Goal: Task Accomplishment & Management: Complete application form

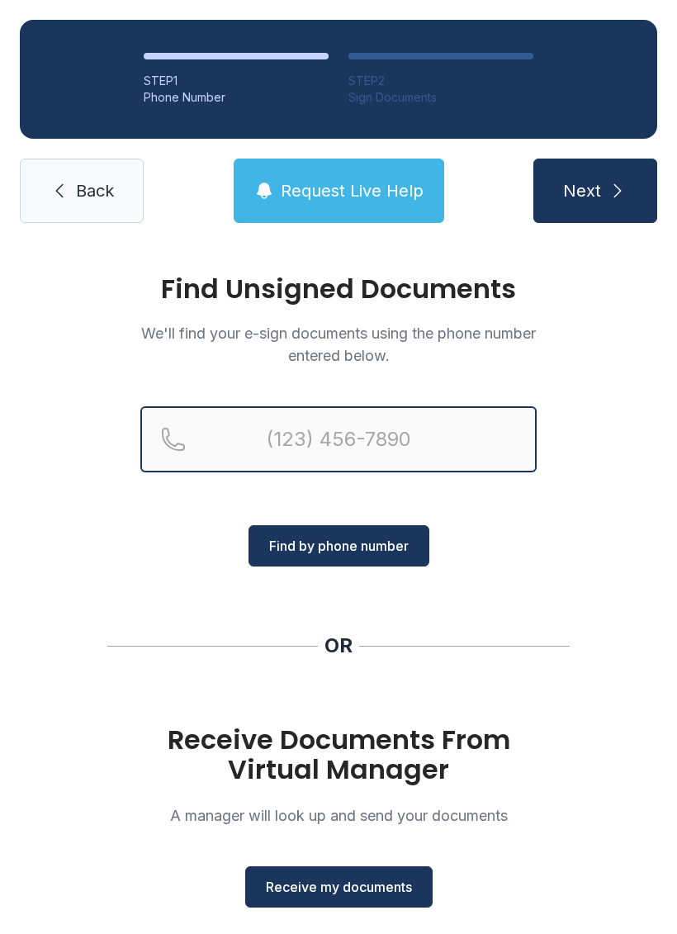
click at [331, 436] on input "Reservation phone number" at bounding box center [338, 439] width 397 height 66
type input "[PHONE_NUMBER]"
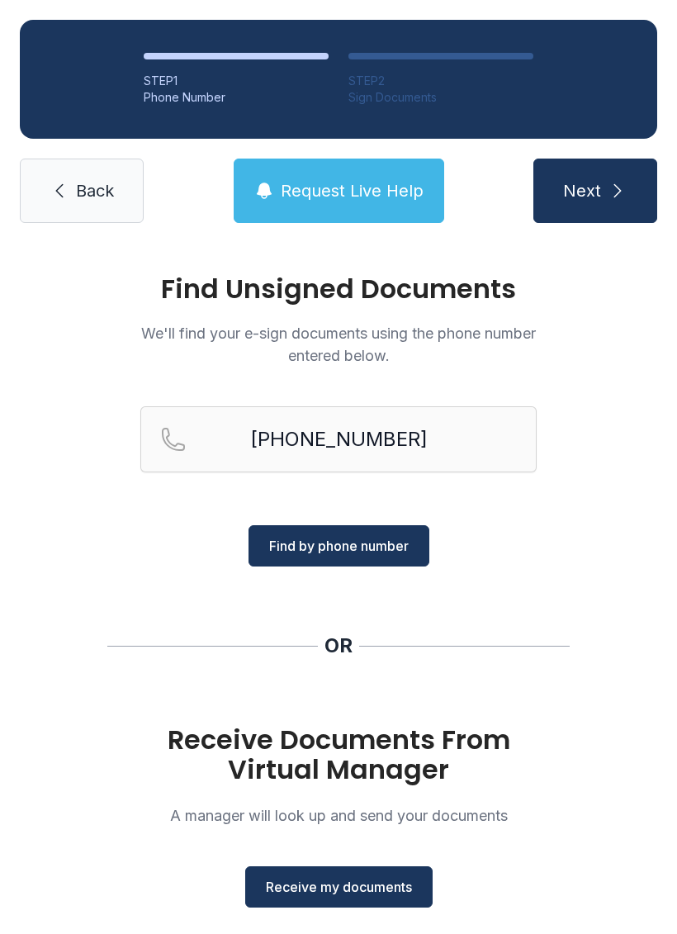
click at [364, 540] on span "Find by phone number" at bounding box center [339, 546] width 140 height 20
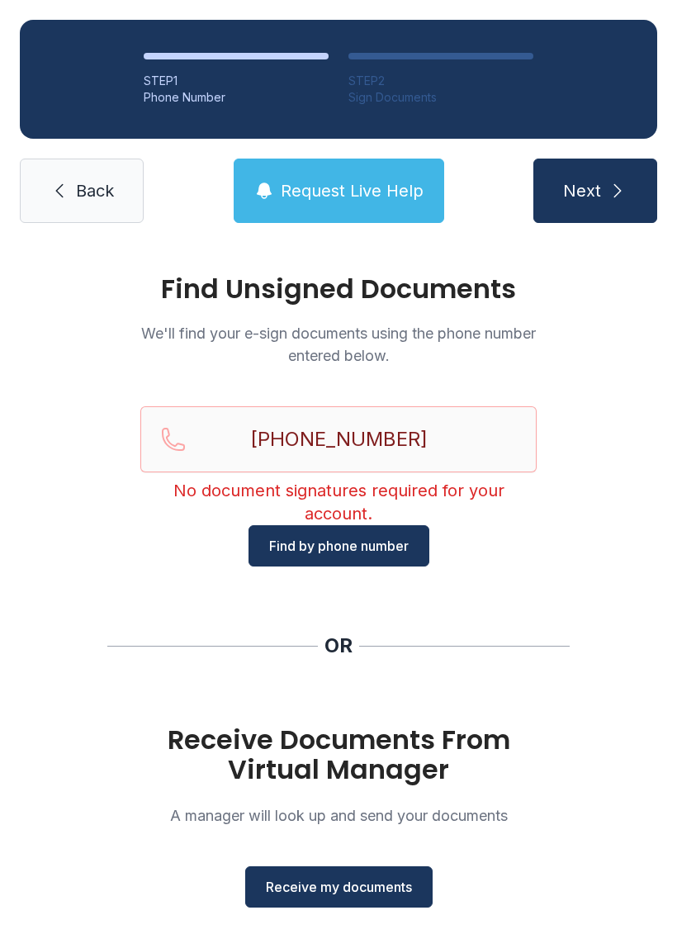
click at [392, 544] on span "Find by phone number" at bounding box center [339, 546] width 140 height 20
click at [103, 197] on span "Back" at bounding box center [95, 190] width 38 height 23
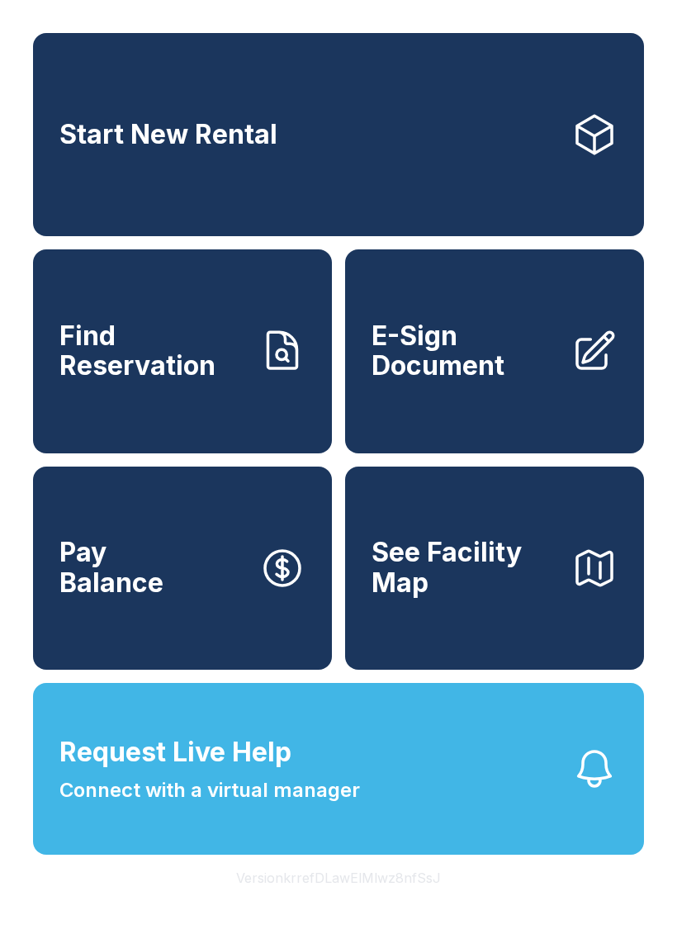
click at [464, 379] on span "E-Sign Document" at bounding box center [465, 351] width 187 height 60
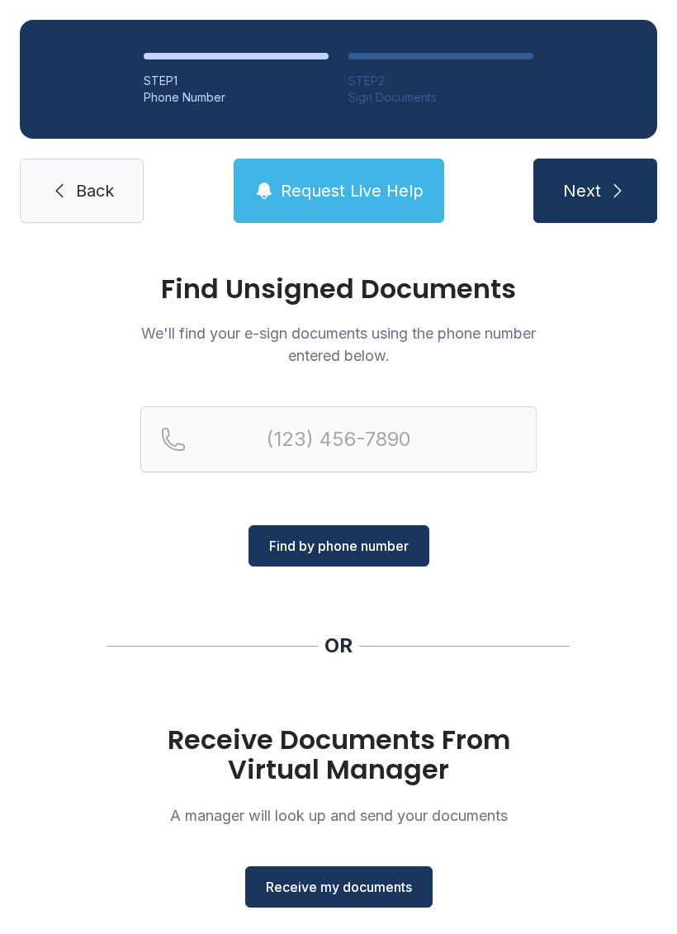
click at [377, 890] on span "Receive my documents" at bounding box center [339, 887] width 146 height 20
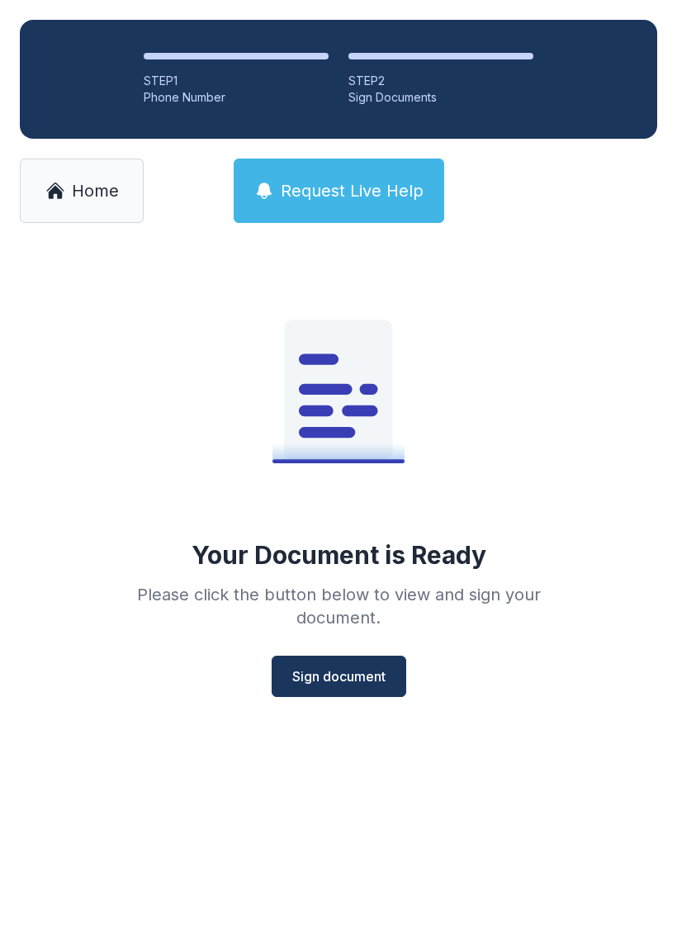
click at [352, 667] on span "Sign document" at bounding box center [338, 677] width 93 height 20
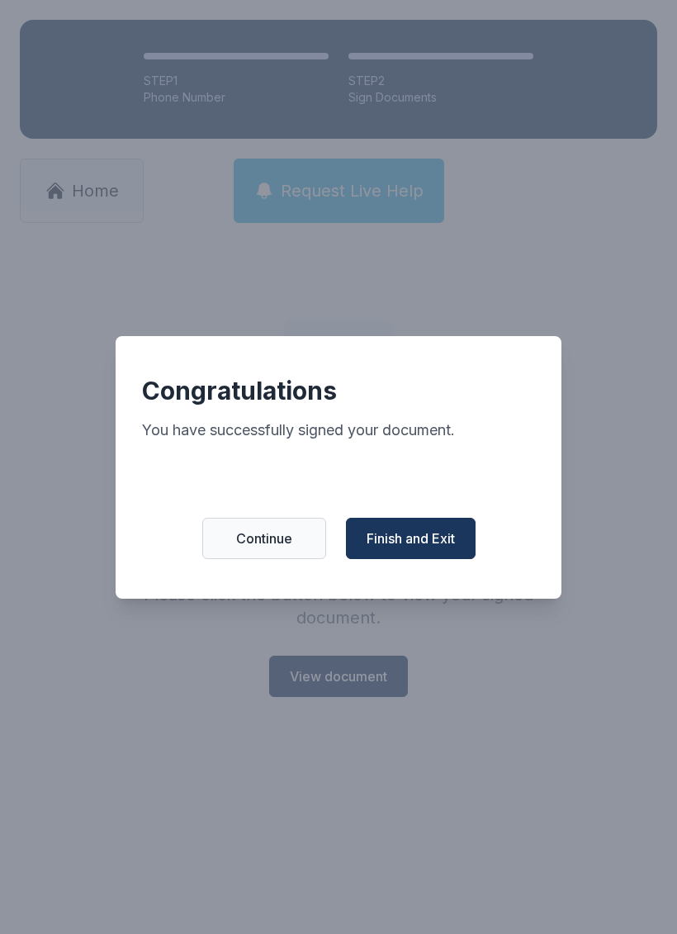
click at [435, 549] on span "Finish and Exit" at bounding box center [411, 539] width 88 height 20
